Goal: Information Seeking & Learning: Learn about a topic

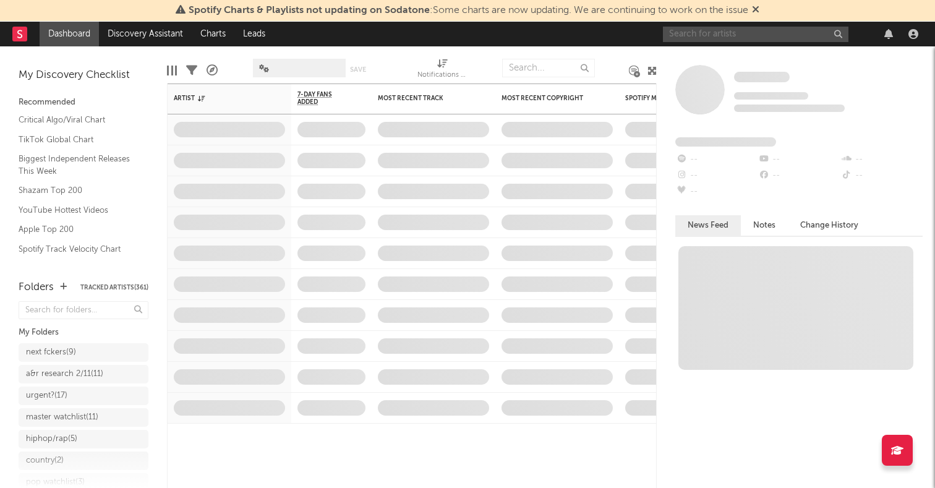
click at [720, 32] on input "text" at bounding box center [755, 34] width 185 height 15
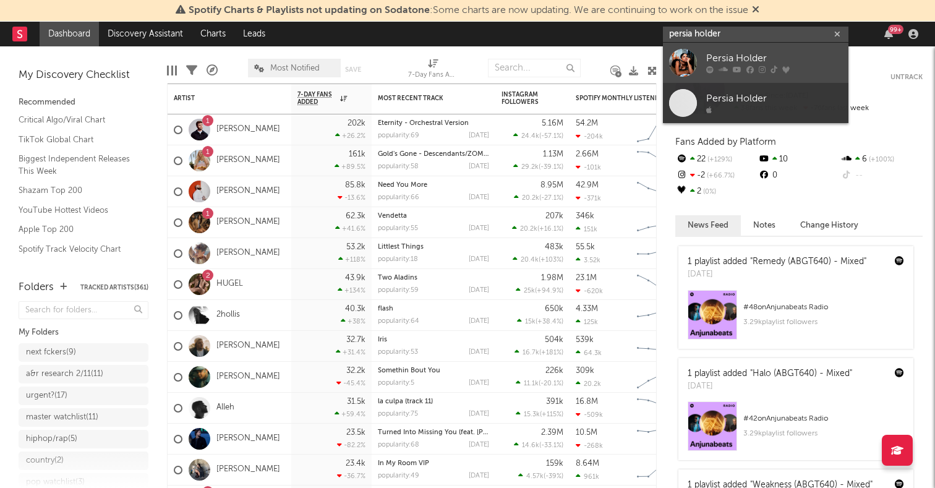
type input "persia holder"
click at [689, 55] on div at bounding box center [683, 63] width 28 height 28
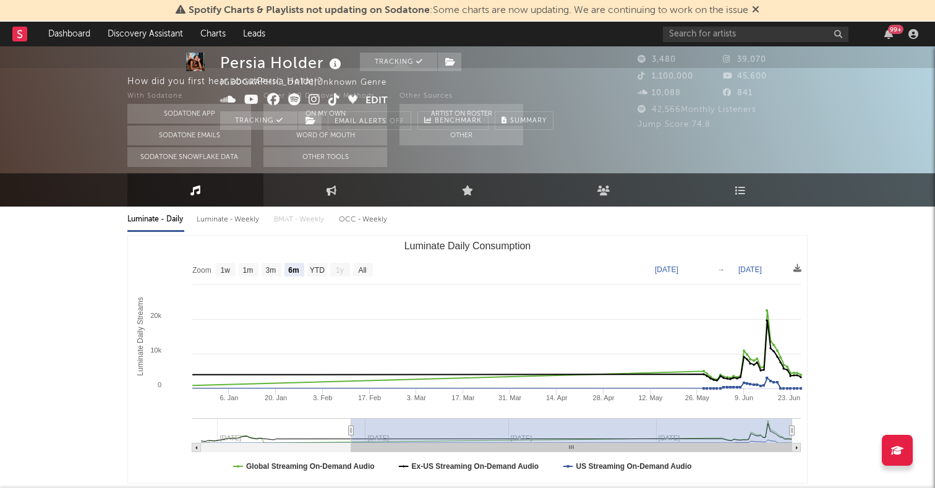
scroll to position [161, 0]
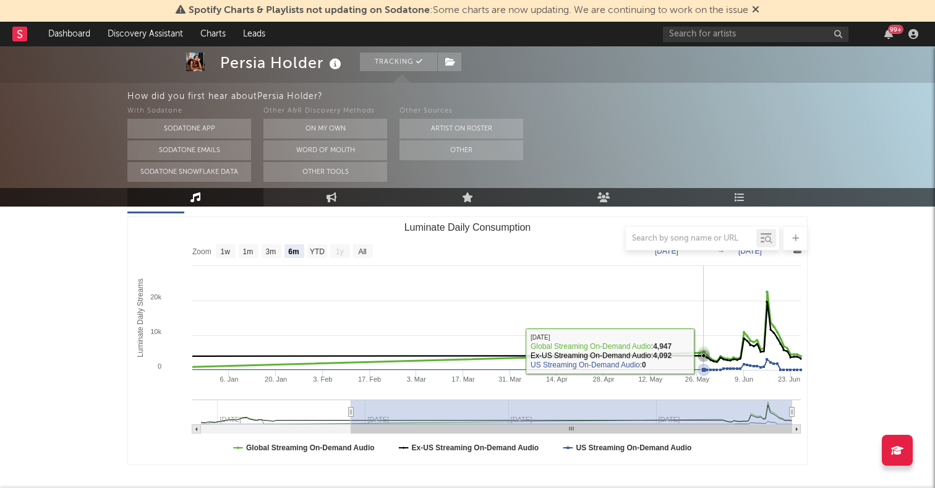
click at [365, 250] on div at bounding box center [467, 238] width 680 height 25
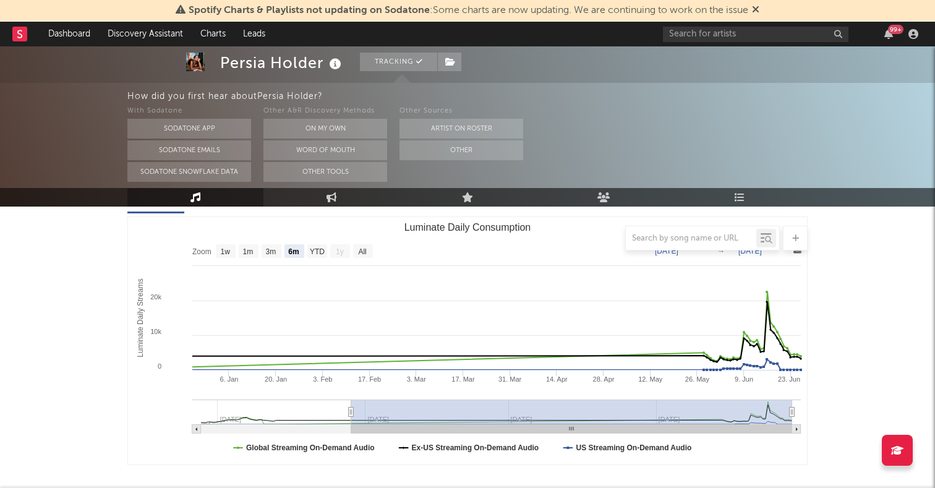
click at [366, 253] on text "All" at bounding box center [362, 251] width 8 height 9
select select "All"
type input "[DATE]"
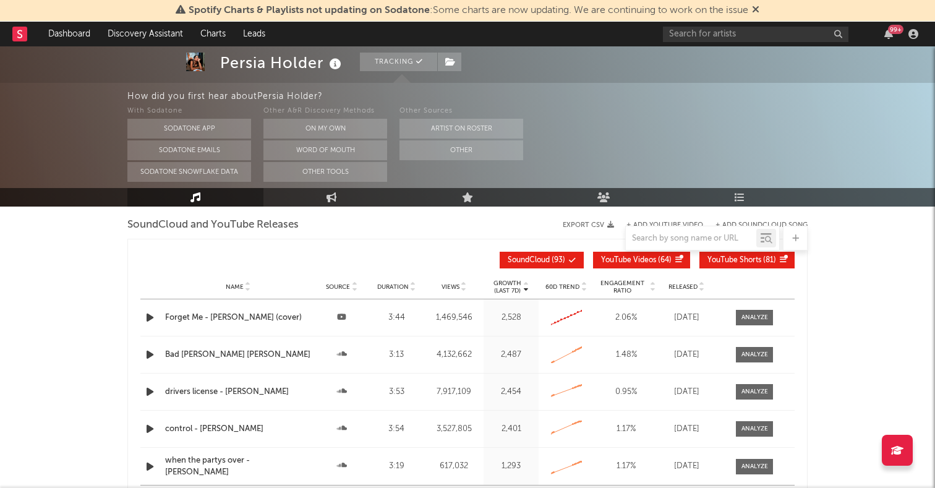
scroll to position [1386, 0]
click at [145, 318] on icon "button" at bounding box center [149, 316] width 13 height 15
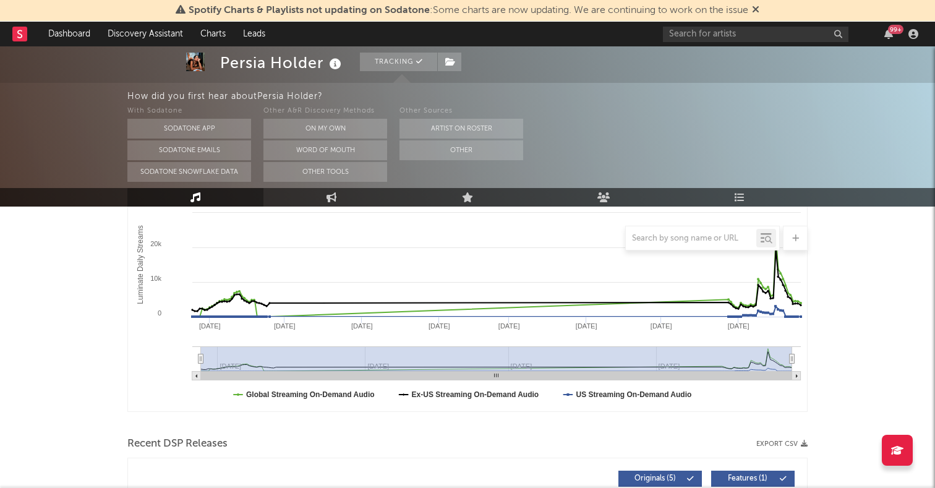
scroll to position [0, 0]
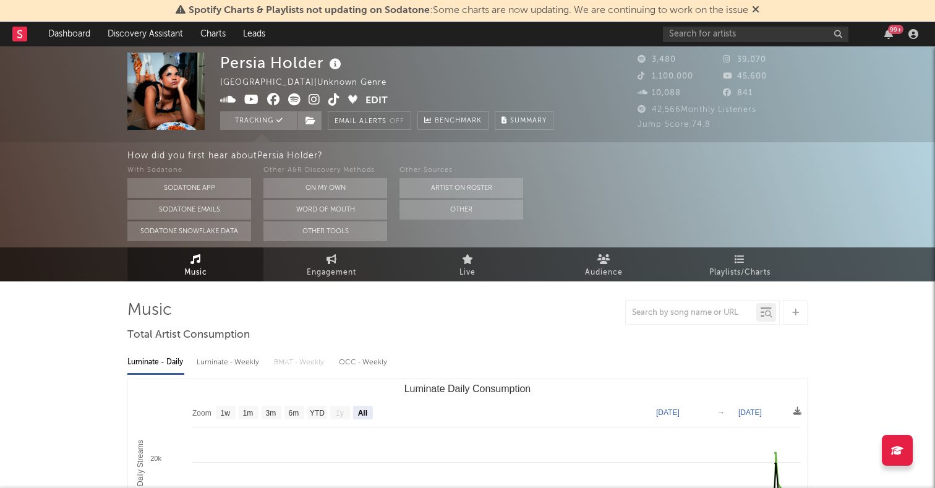
click at [307, 98] on span at bounding box center [292, 100] width 145 height 15
click at [313, 99] on icon at bounding box center [315, 99] width 12 height 12
click at [312, 96] on icon at bounding box center [315, 99] width 12 height 12
click at [607, 268] on span "Audience" at bounding box center [604, 272] width 38 height 15
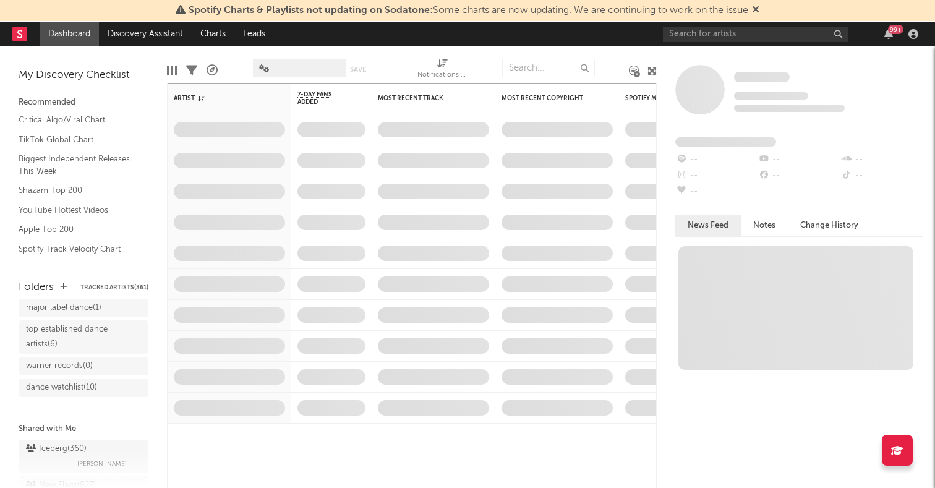
scroll to position [276, 0]
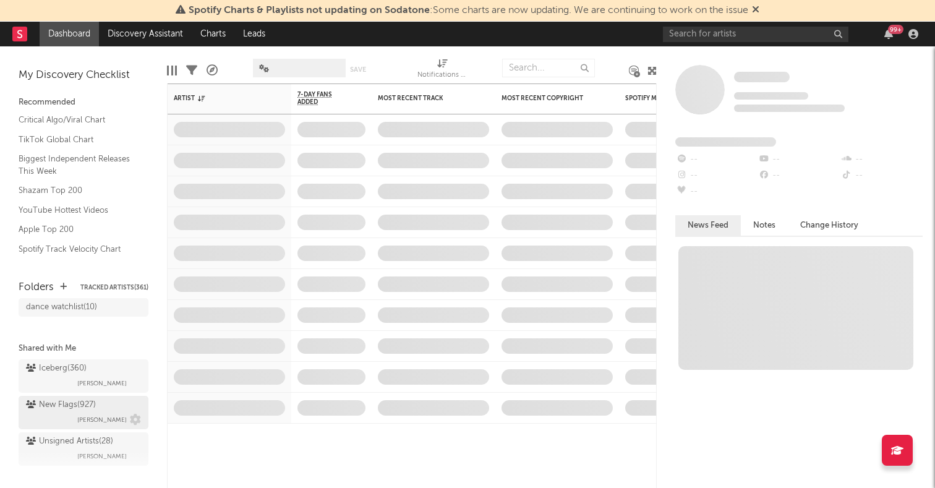
click at [69, 398] on div "New Flags ( 927 )" at bounding box center [61, 405] width 70 height 15
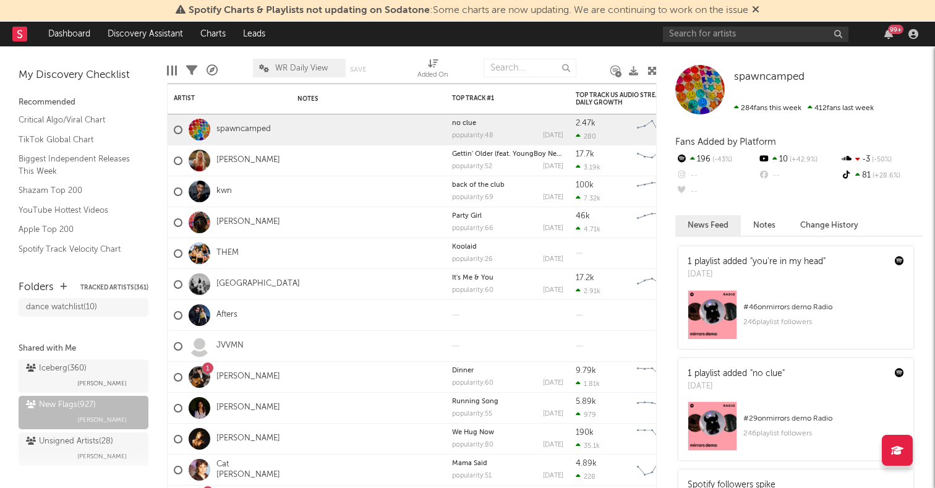
click at [655, 66] on icon at bounding box center [651, 70] width 9 height 9
